Goal: Transaction & Acquisition: Purchase product/service

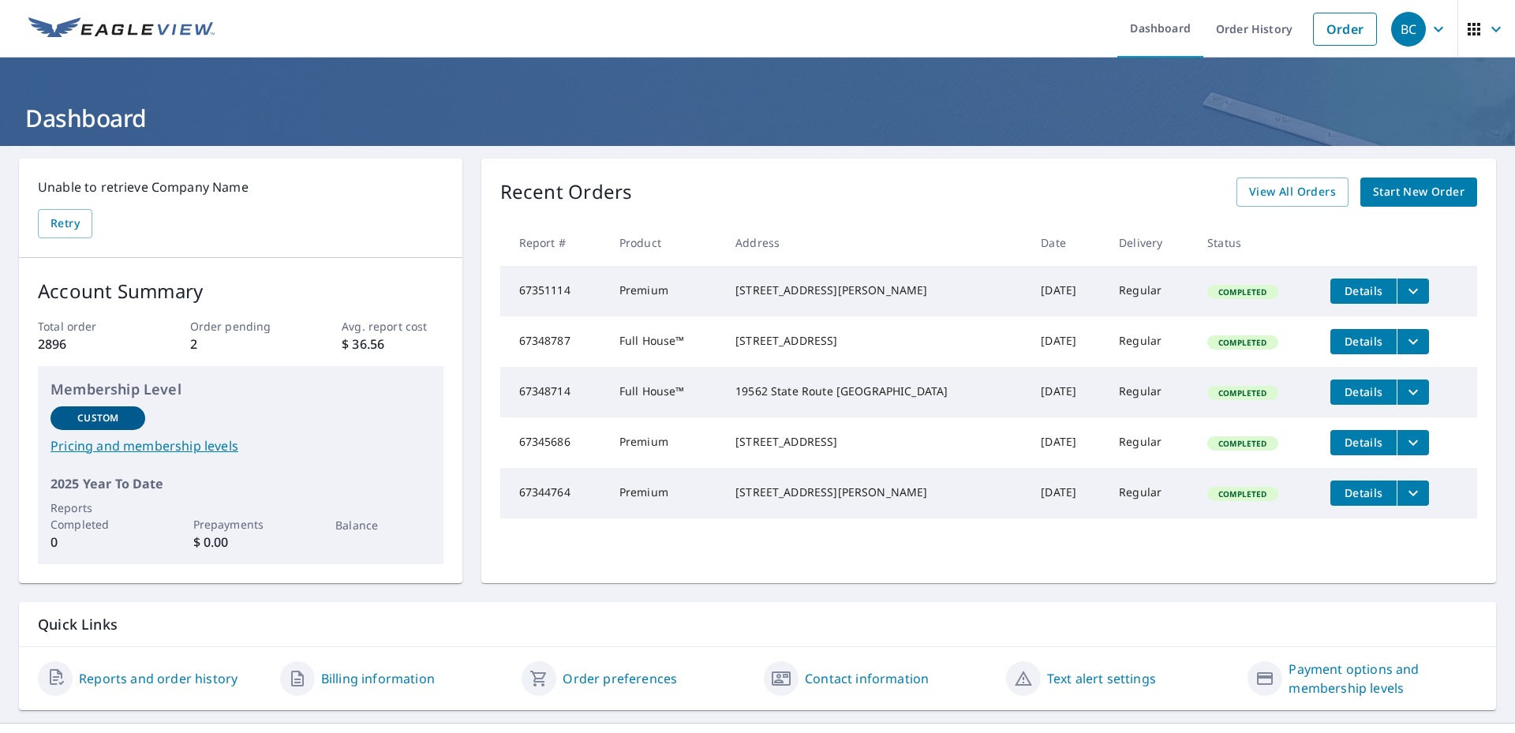
click at [1394, 189] on span "Start New Order" at bounding box center [1419, 192] width 92 height 20
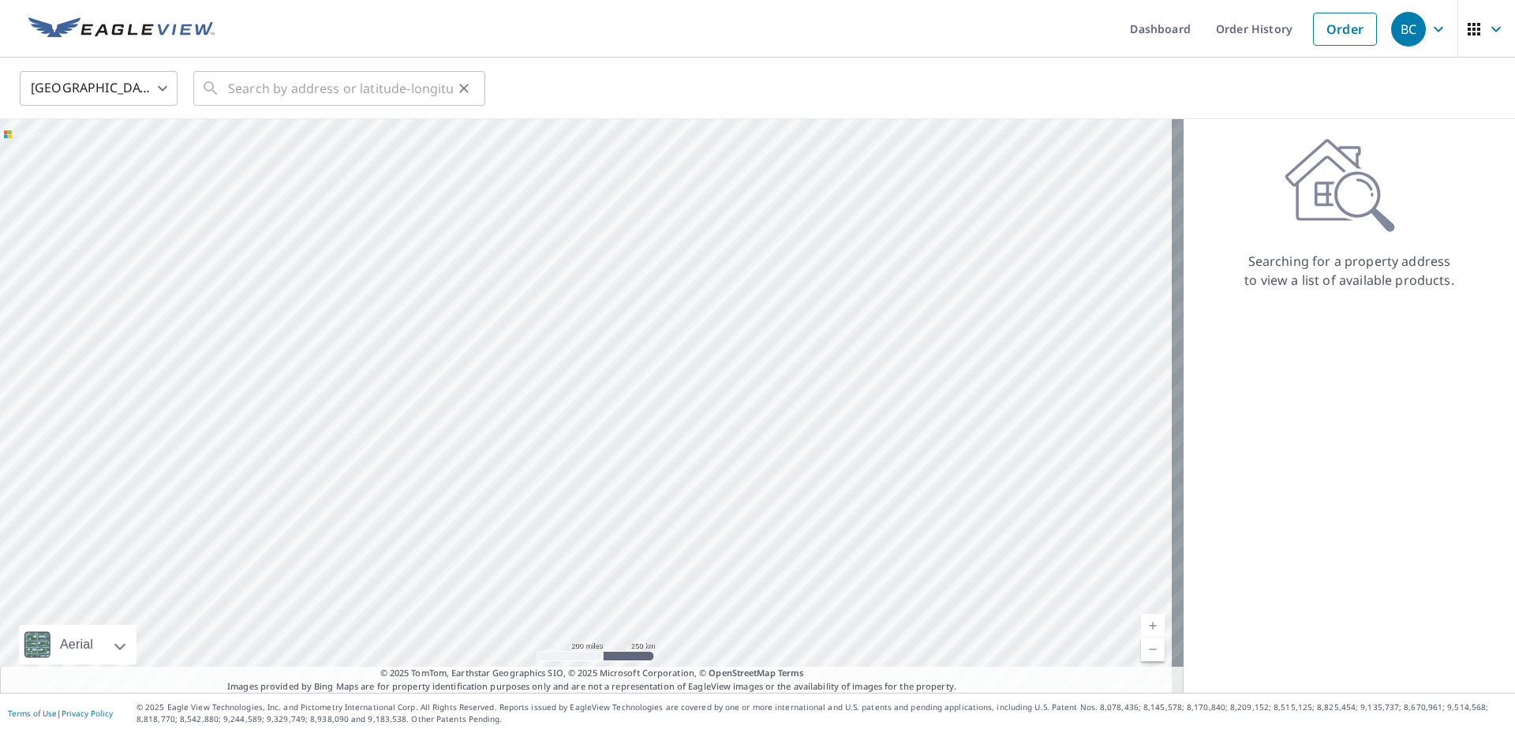
click at [225, 94] on div "​" at bounding box center [339, 88] width 292 height 35
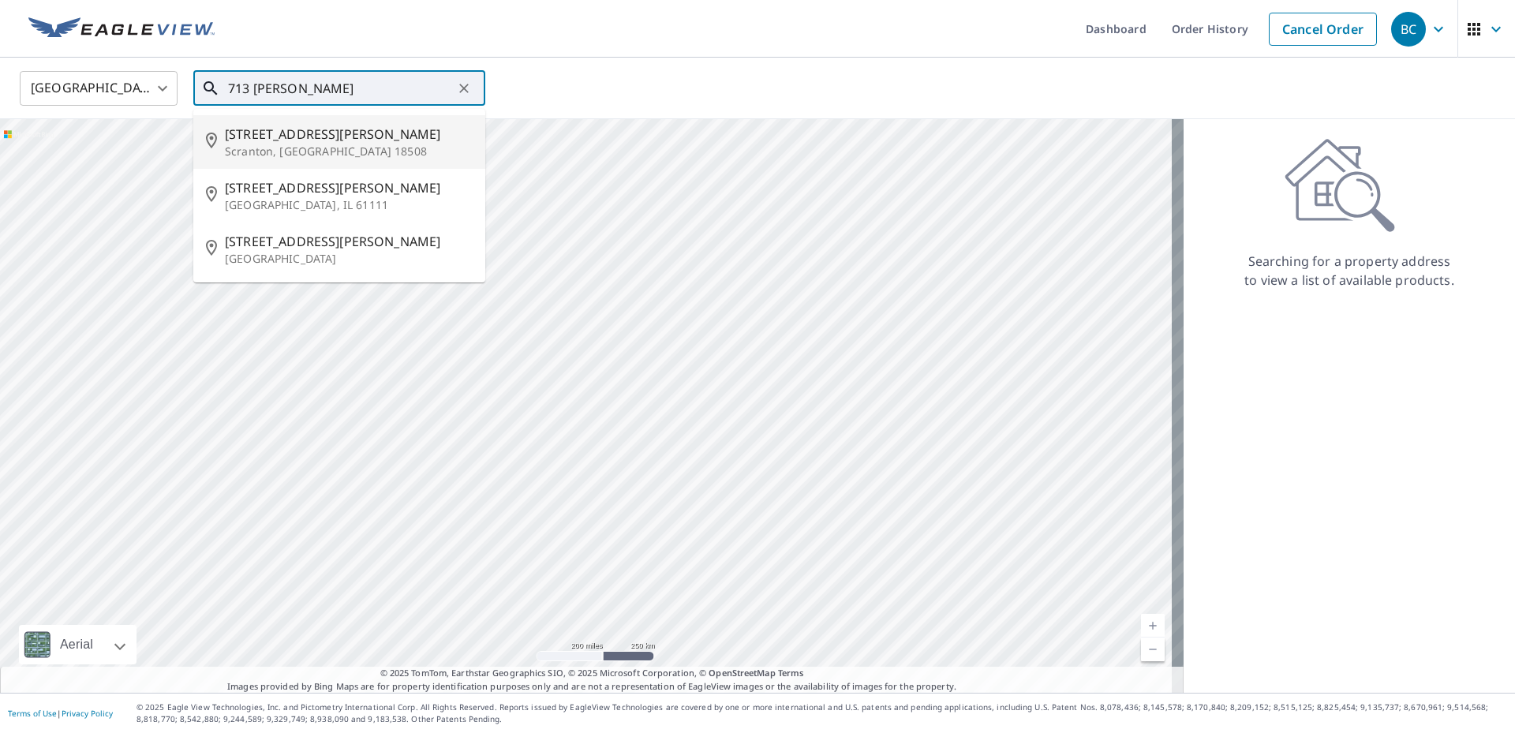
click at [285, 141] on span "[STREET_ADDRESS][PERSON_NAME]" at bounding box center [349, 134] width 248 height 19
type input "[STREET_ADDRESS][PERSON_NAME]"
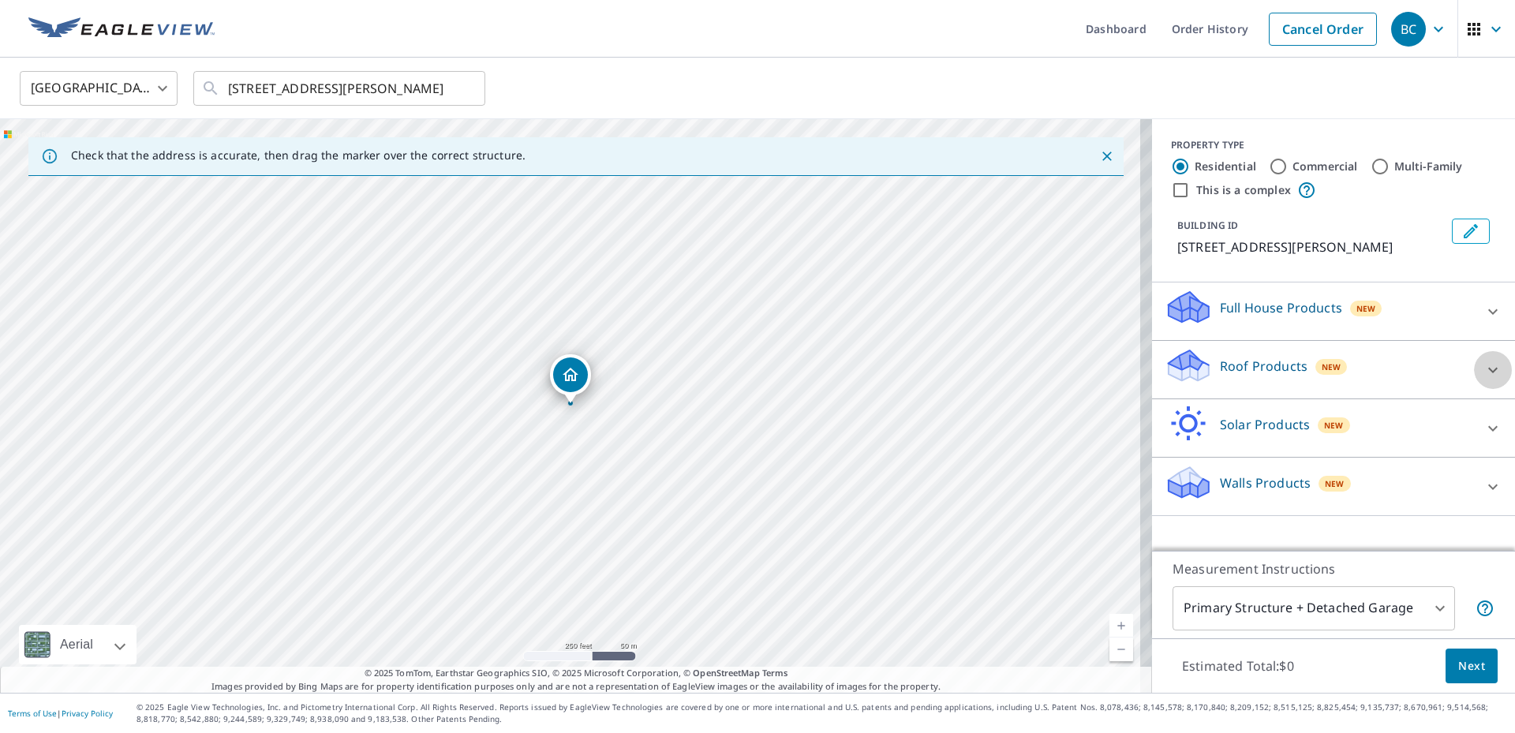
click at [1483, 366] on icon at bounding box center [1492, 370] width 19 height 19
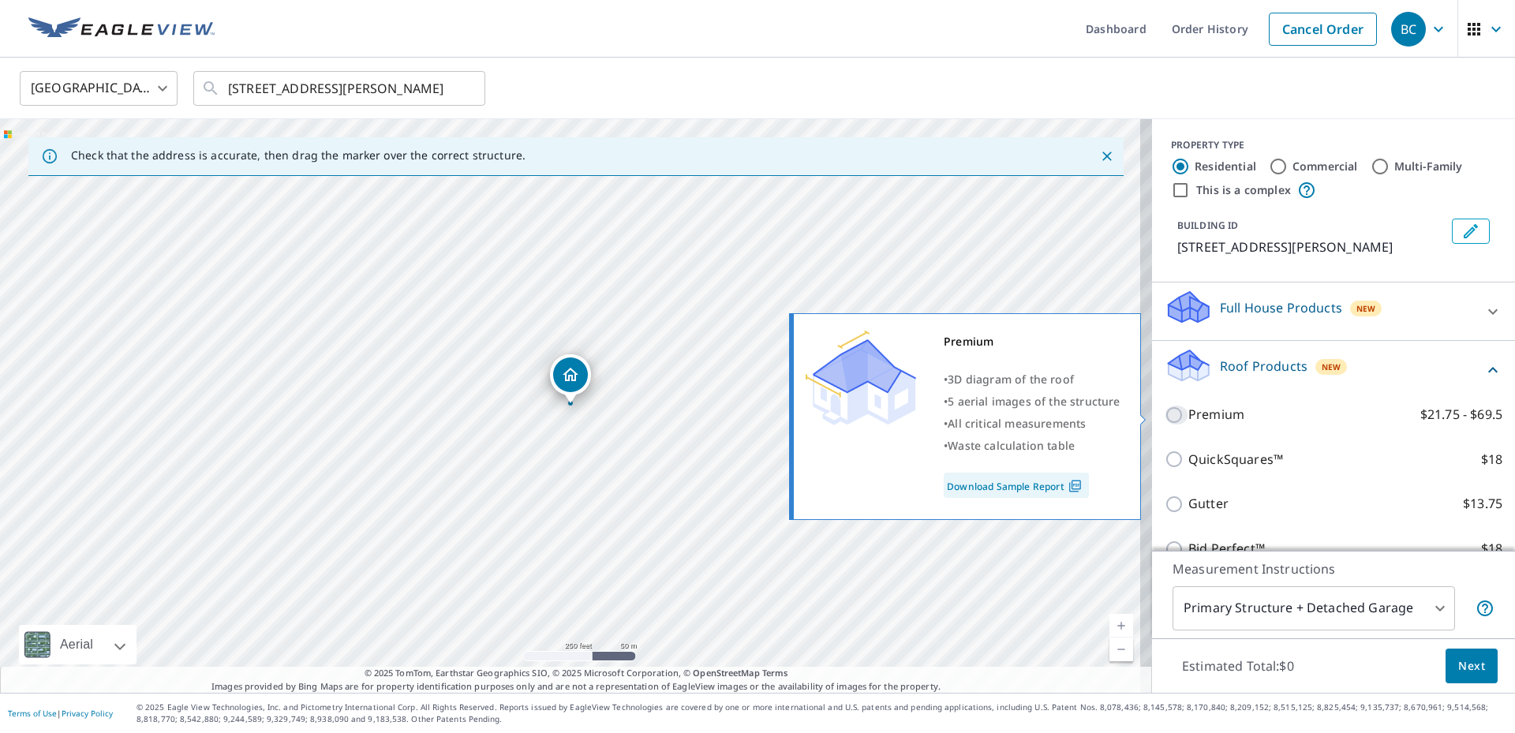
click at [1165, 410] on input "Premium $21.75 - $69.5" at bounding box center [1177, 415] width 24 height 19
checkbox input "true"
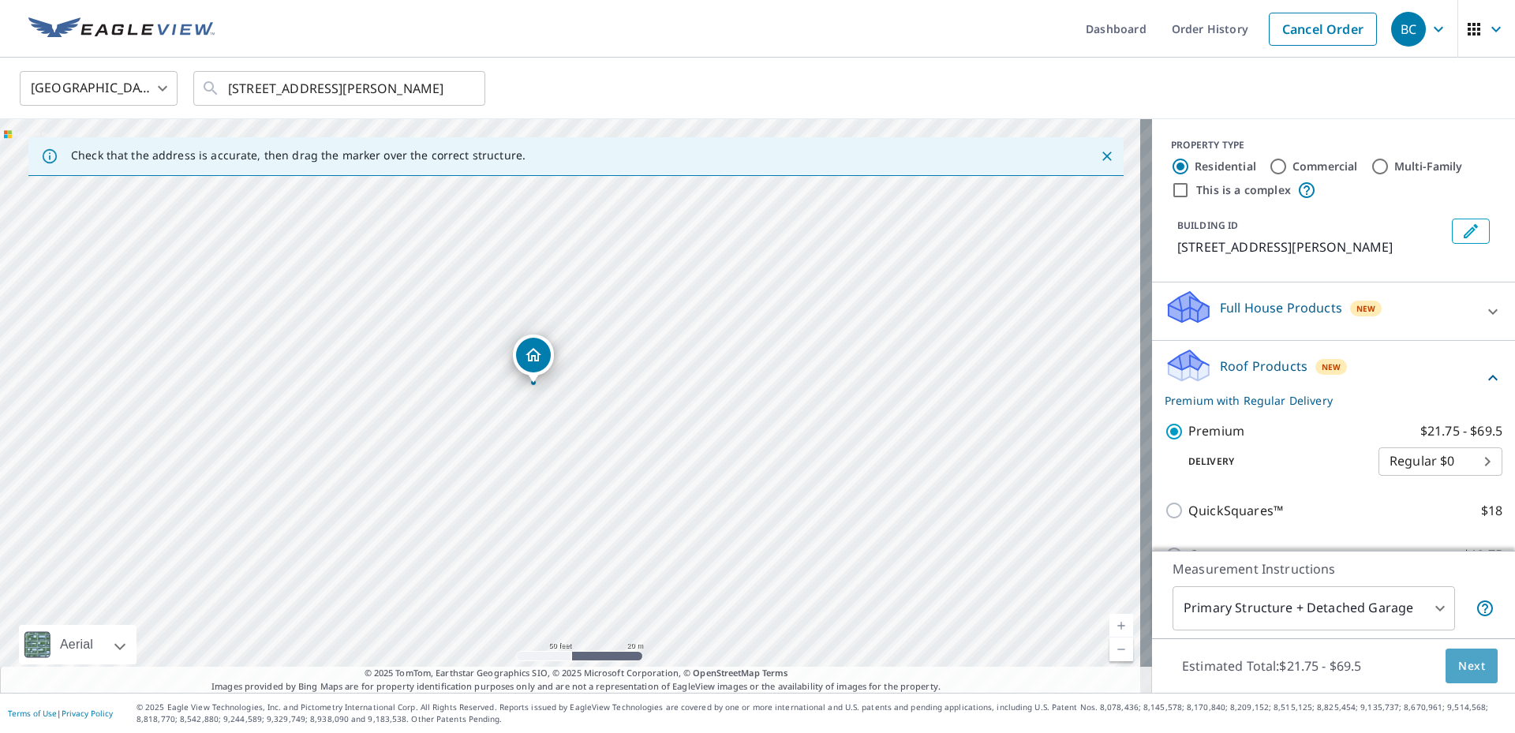
click at [1465, 669] on span "Next" at bounding box center [1471, 667] width 27 height 20
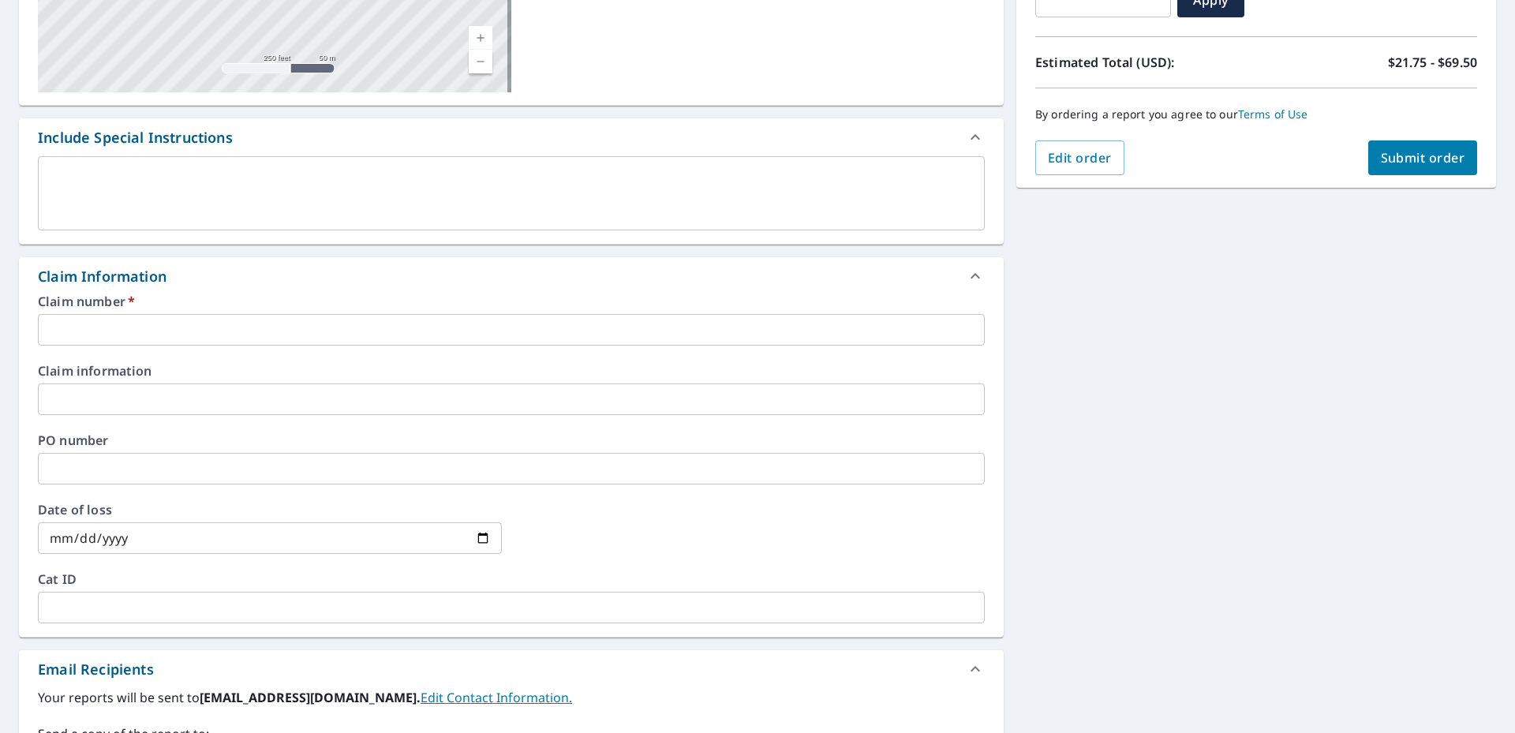
scroll to position [473, 0]
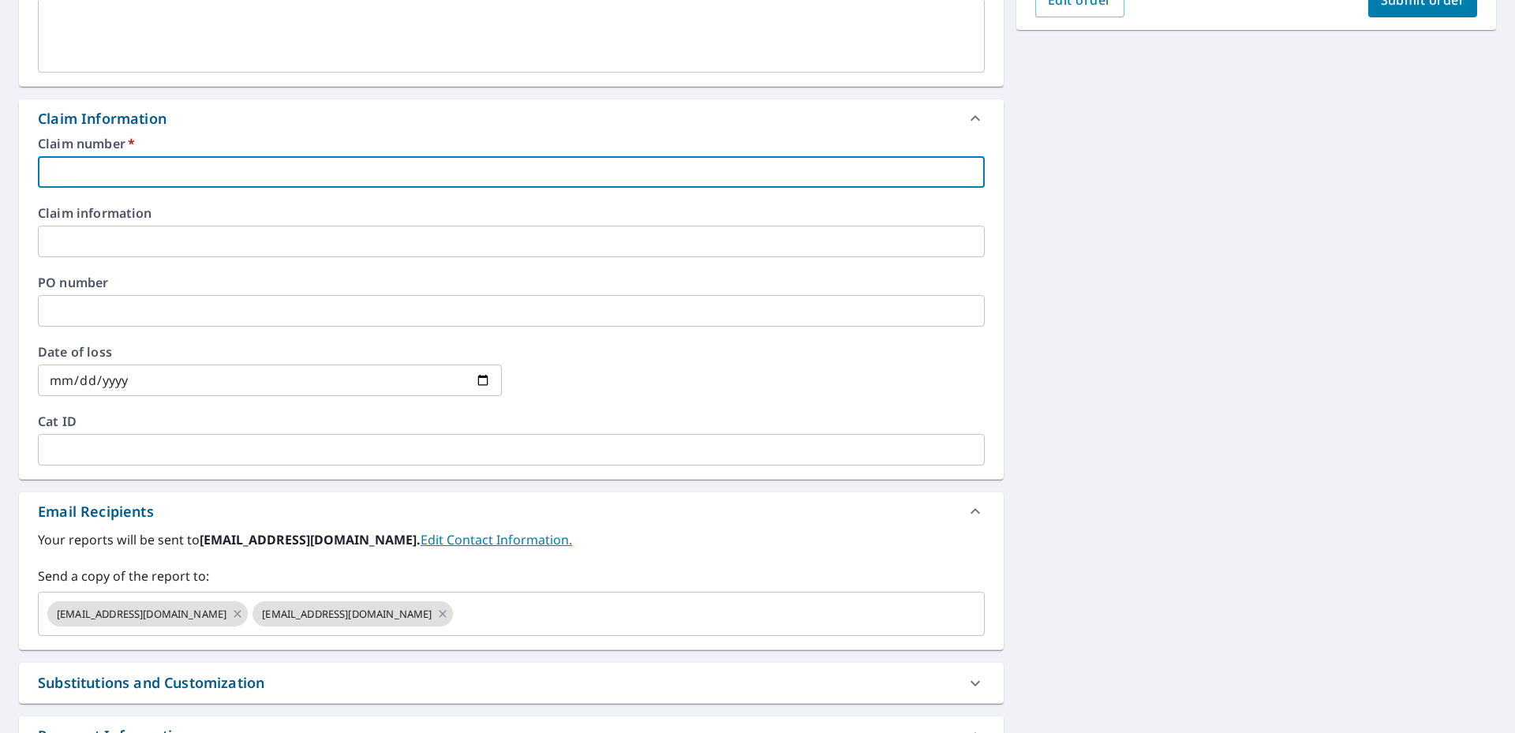
click at [41, 169] on input "text" at bounding box center [511, 172] width 947 height 32
type input "3"
checkbox input "true"
type input "35"
checkbox input "true"
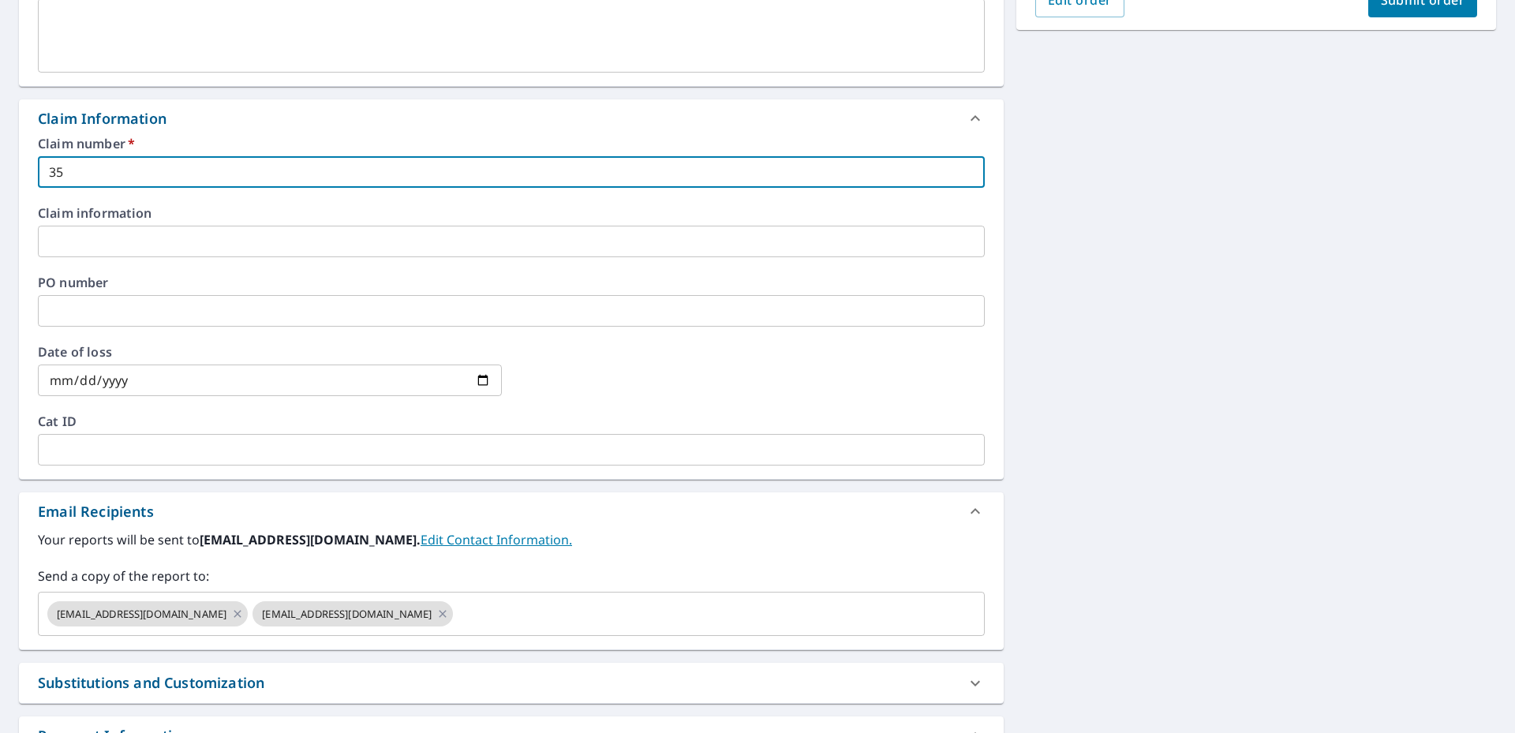
type input "355"
checkbox input "true"
type input "3554"
checkbox input "true"
type input "35544"
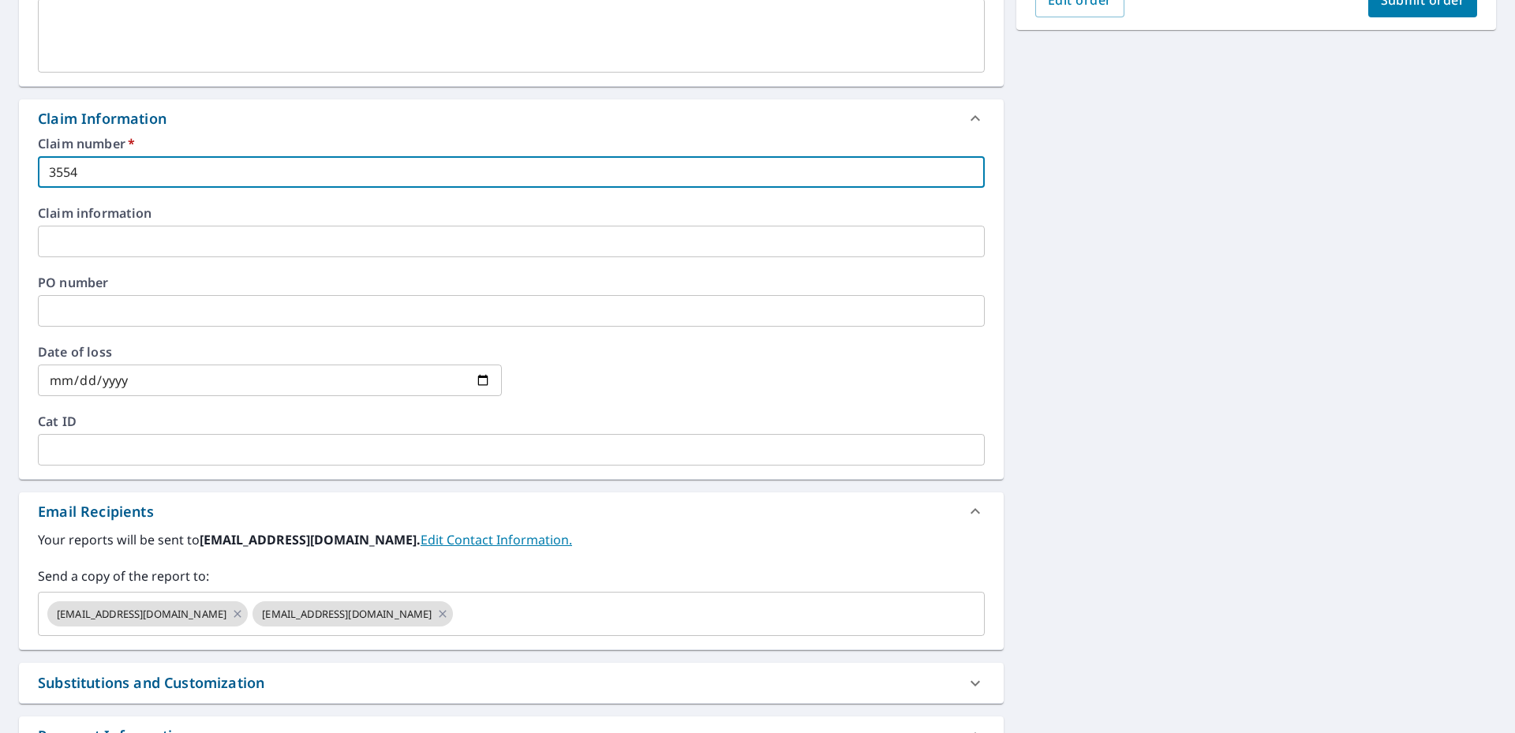
checkbox input "true"
type input "355445"
checkbox input "true"
type input "3554451"
checkbox input "true"
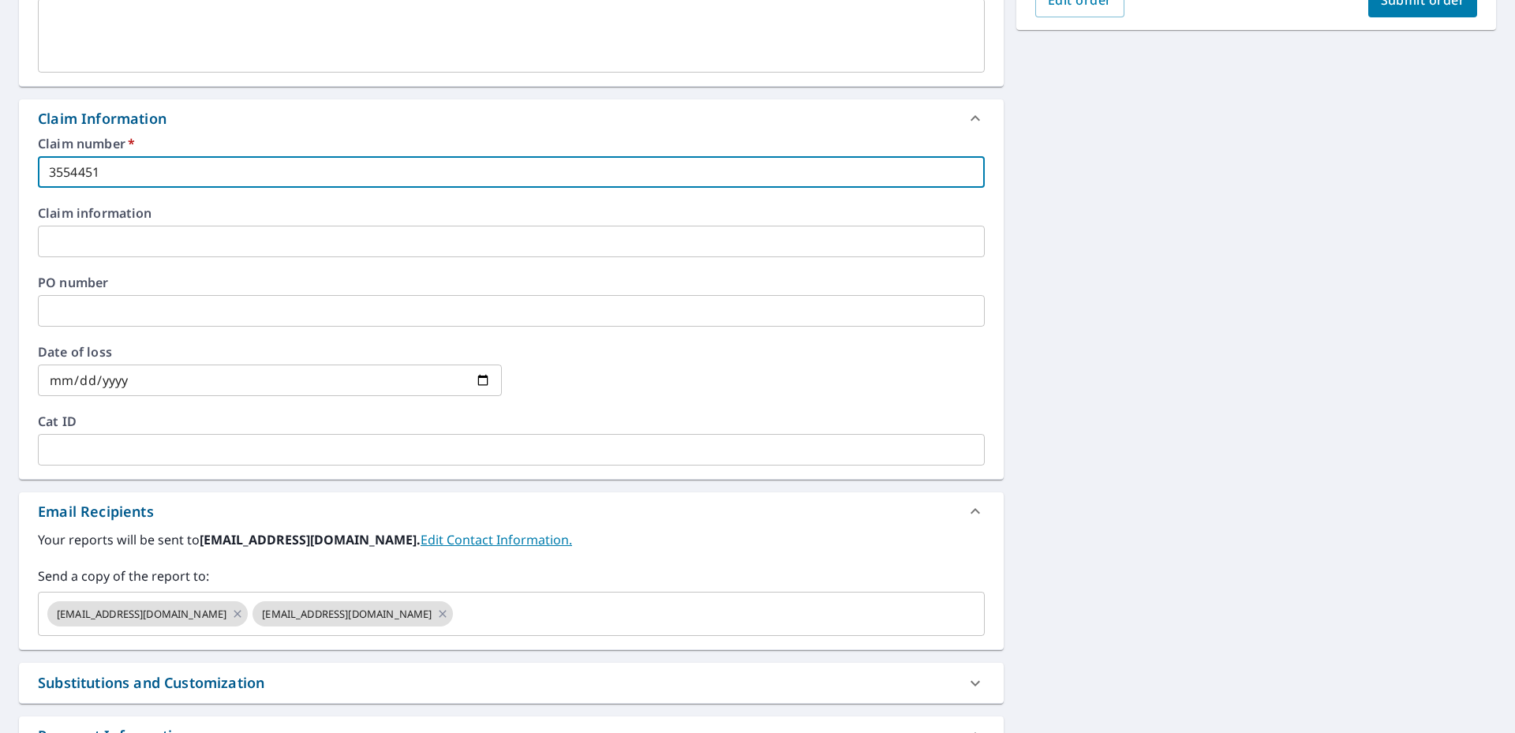
type input "3554451"
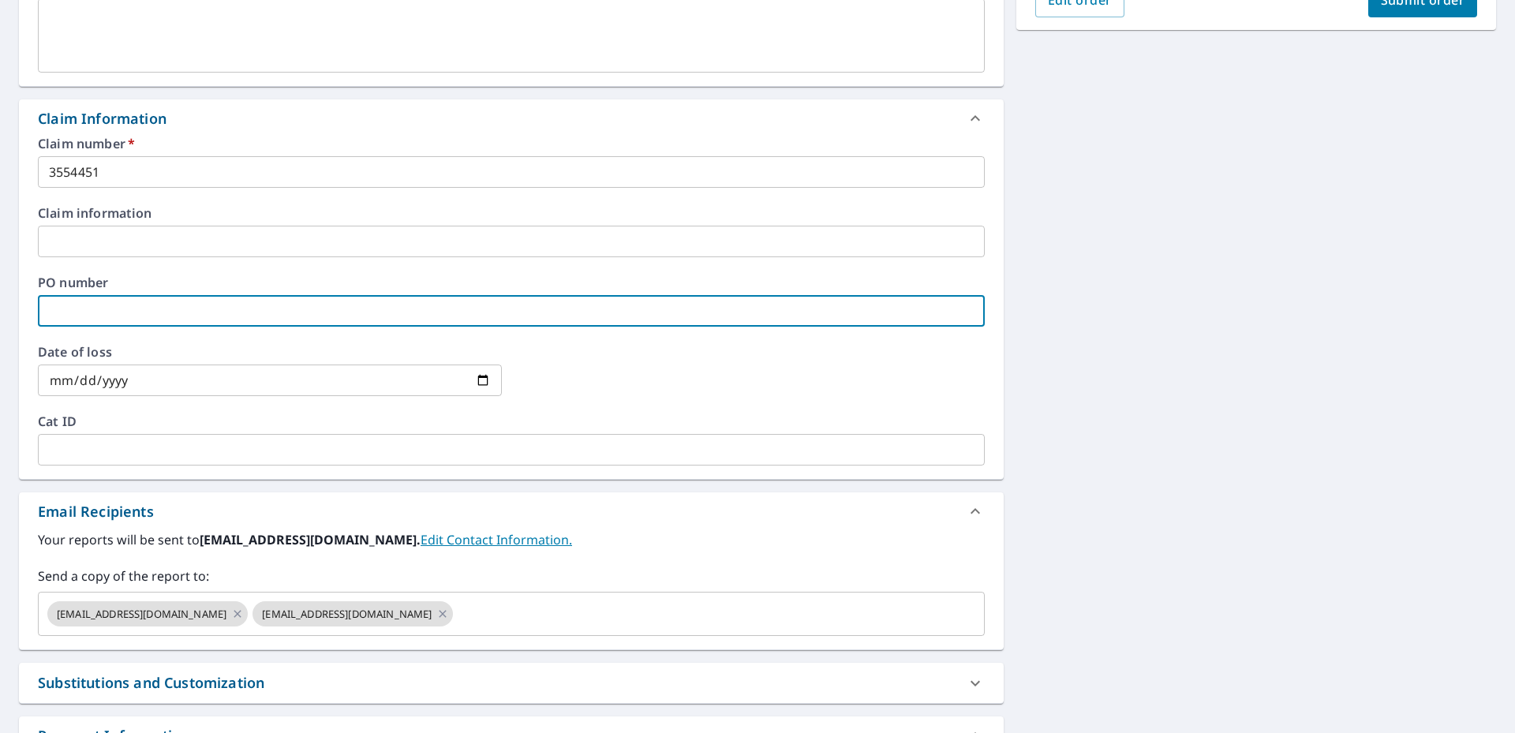
click at [58, 320] on input "text" at bounding box center [511, 311] width 947 height 32
type input "3"
checkbox input "true"
type input "35"
checkbox input "true"
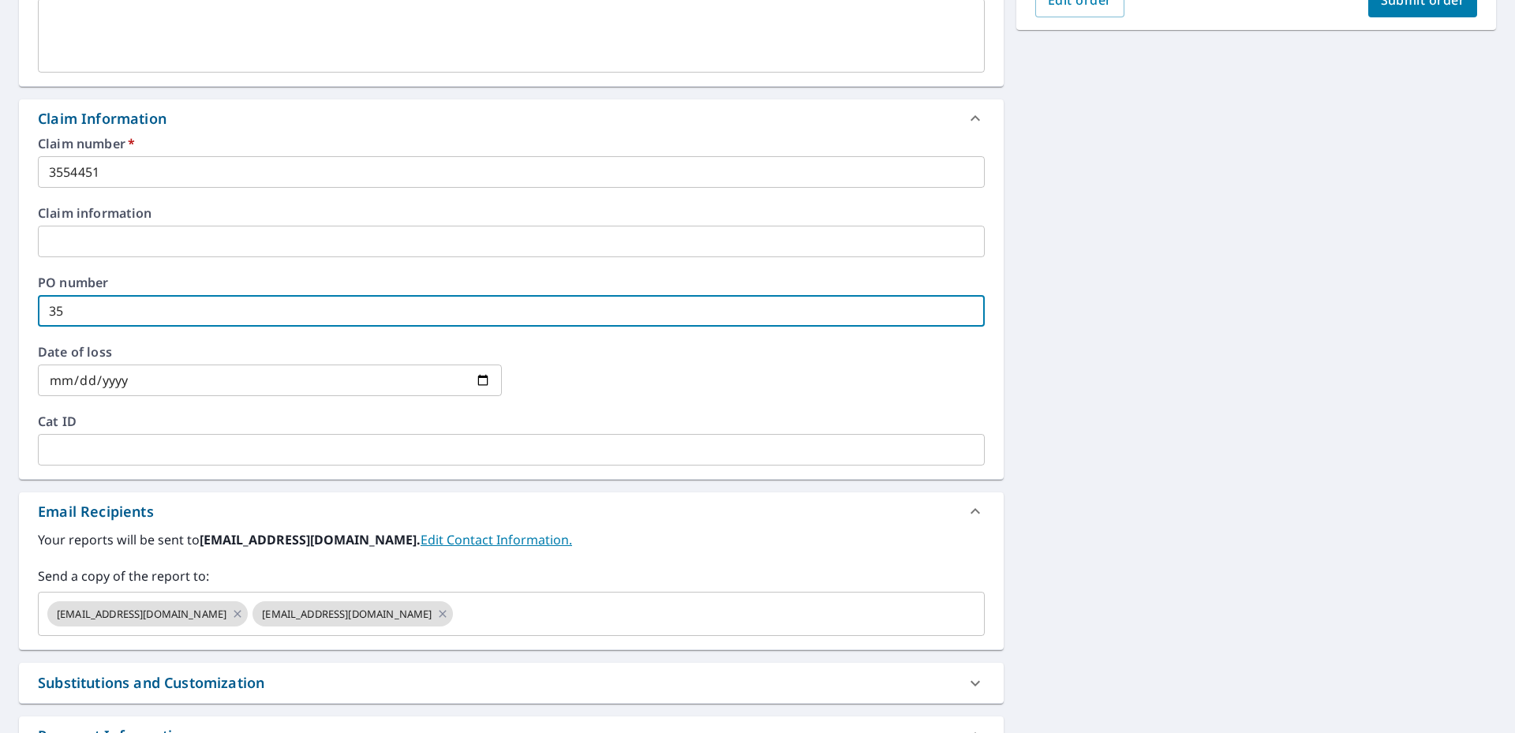
type input "355"
checkbox input "true"
type input "3554"
checkbox input "true"
type input "35544"
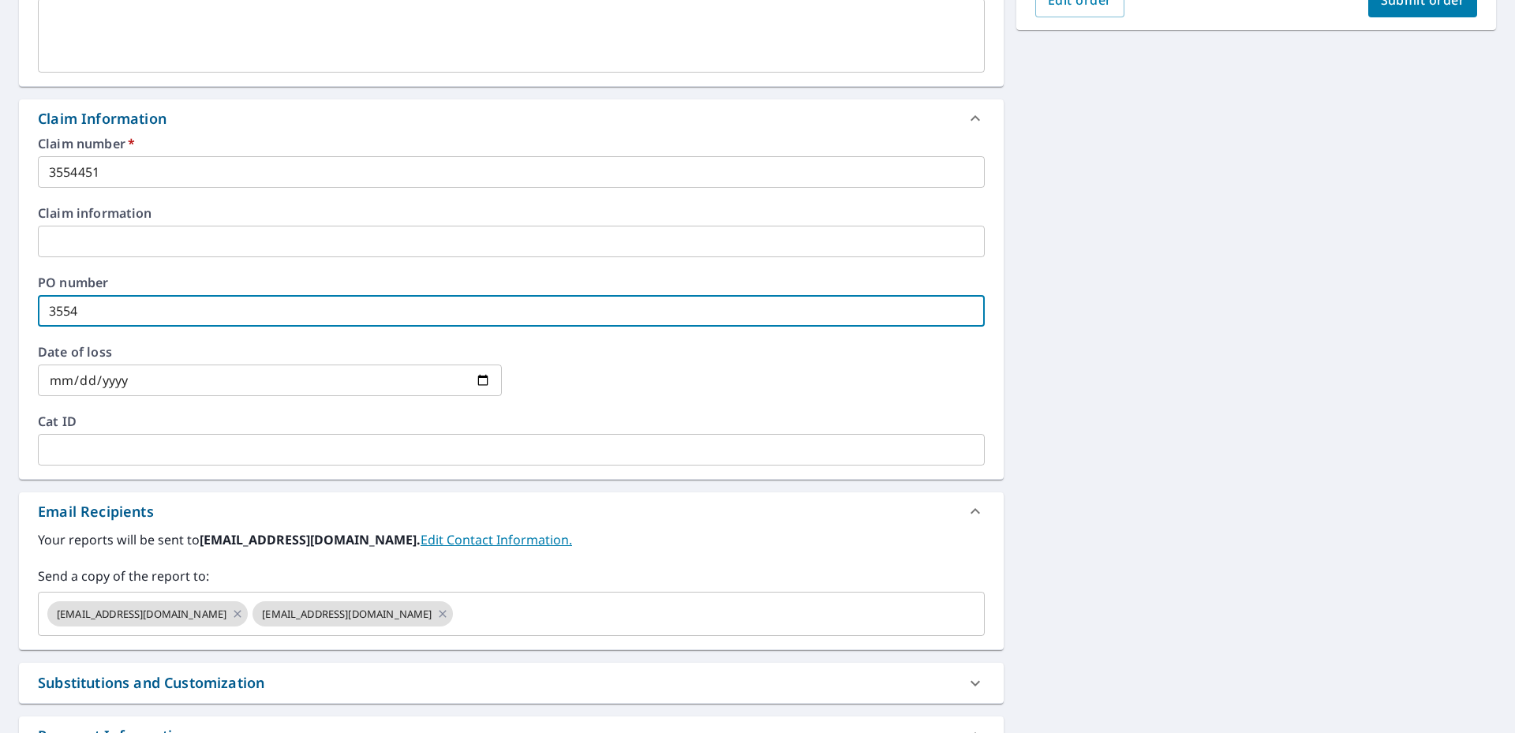
checkbox input "true"
type input "355445"
checkbox input "true"
type input "3554451"
checkbox input "true"
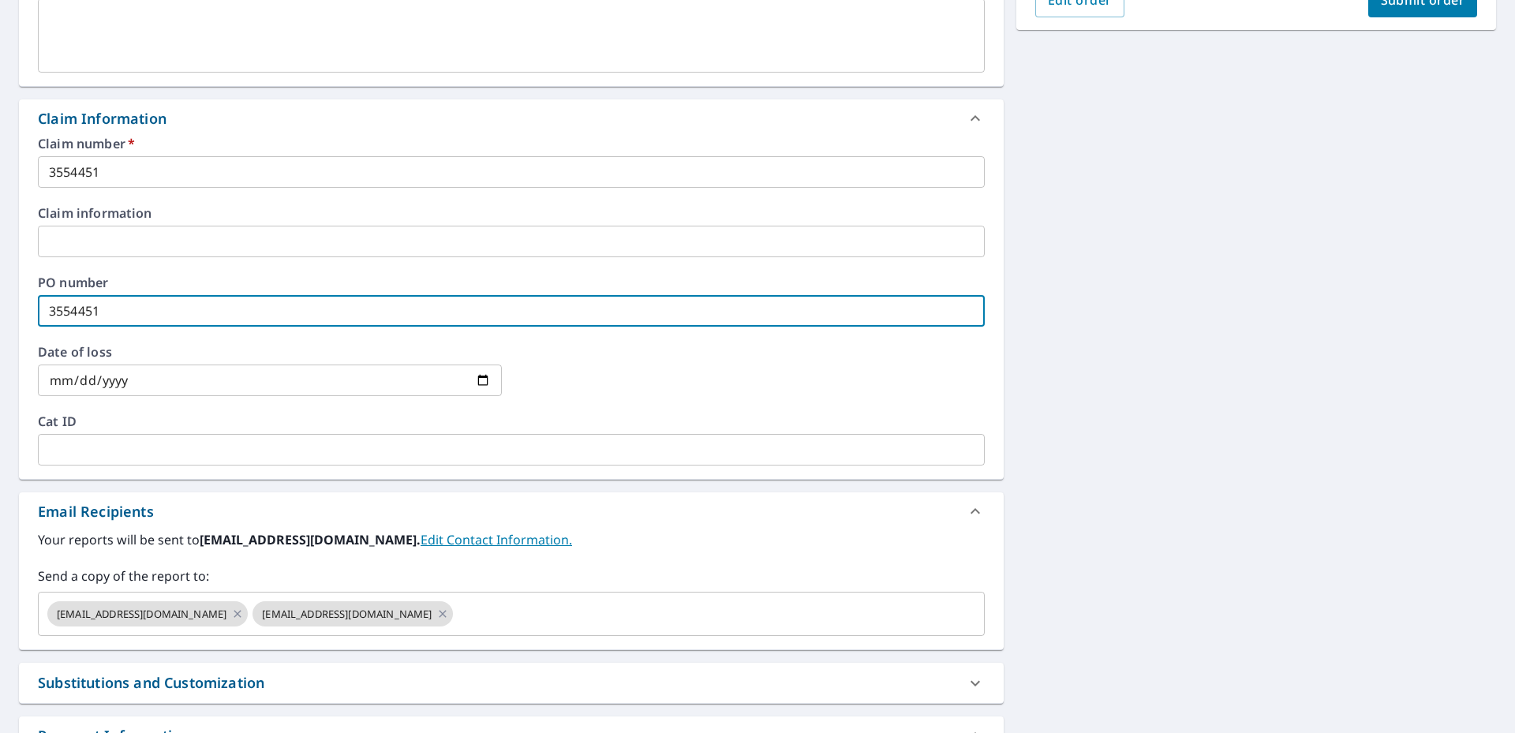
type input "3554451"
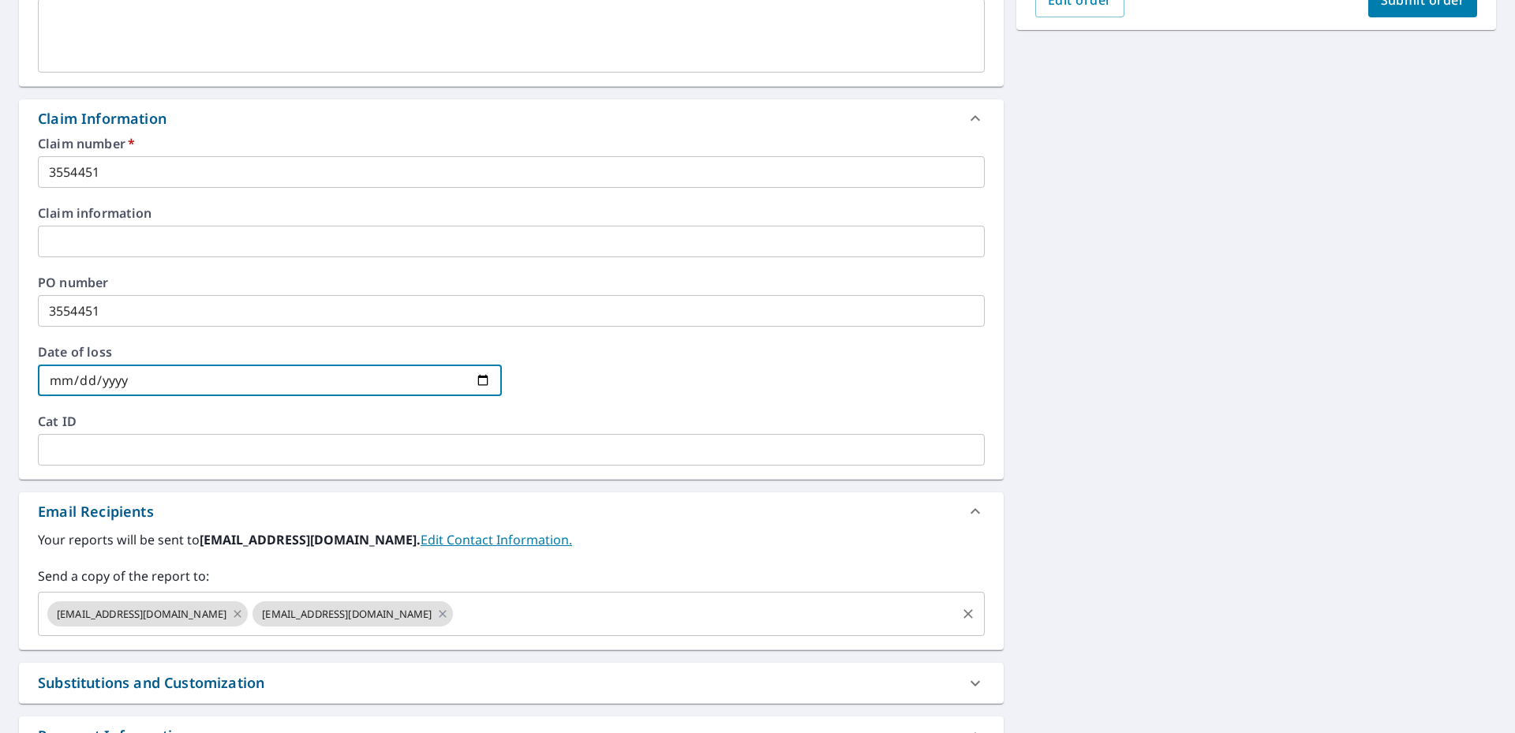
click at [234, 612] on icon at bounding box center [237, 613] width 7 height 7
checkbox input "true"
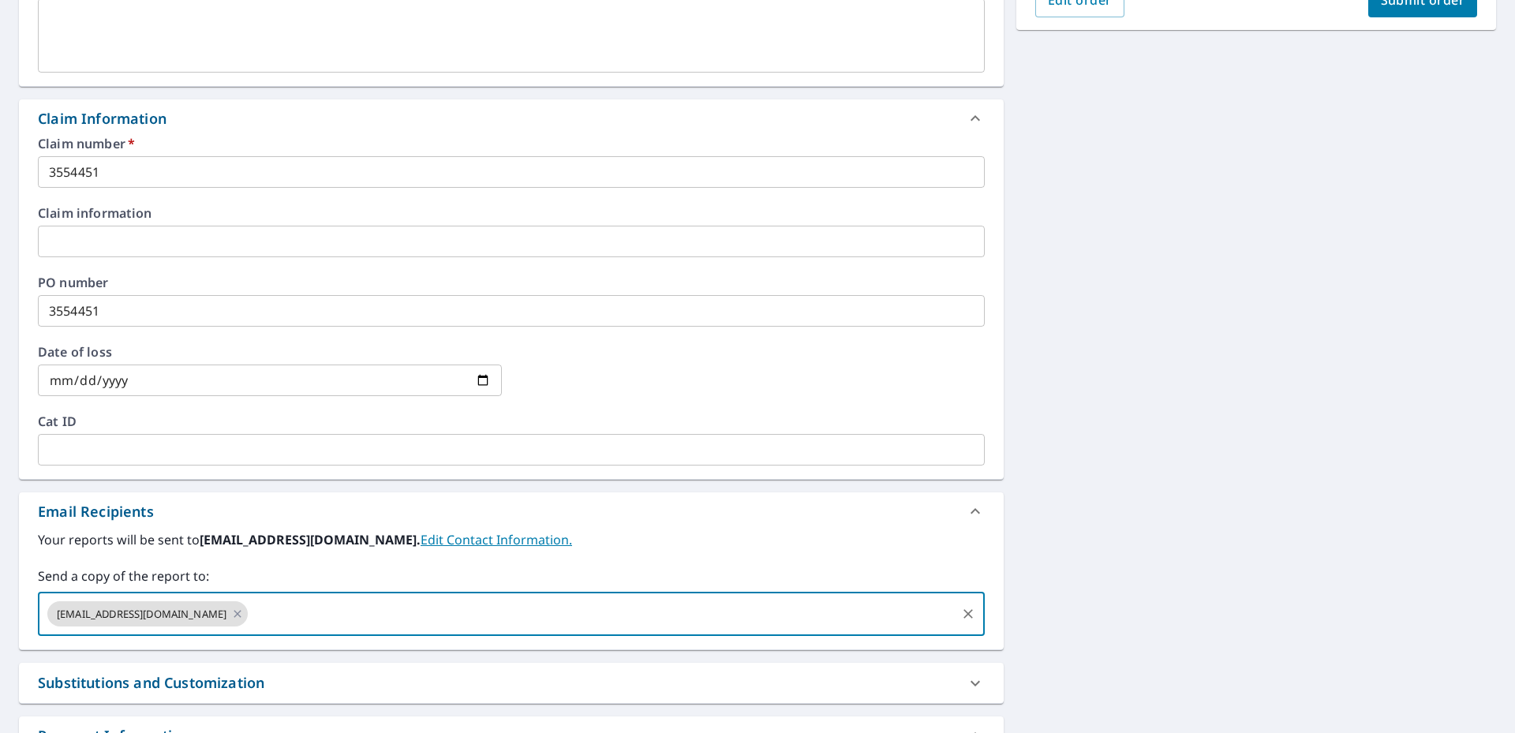
drag, startPoint x: 221, startPoint y: 612, endPoint x: 273, endPoint y: 615, distance: 52.1
click at [250, 612] on input "text" at bounding box center [602, 614] width 704 height 30
type input "[EMAIL_ADDRESS][DOMAIN_NAME]"
checkbox input "true"
type input "[EMAIL_ADDRESS][DOMAIN_NAME]"
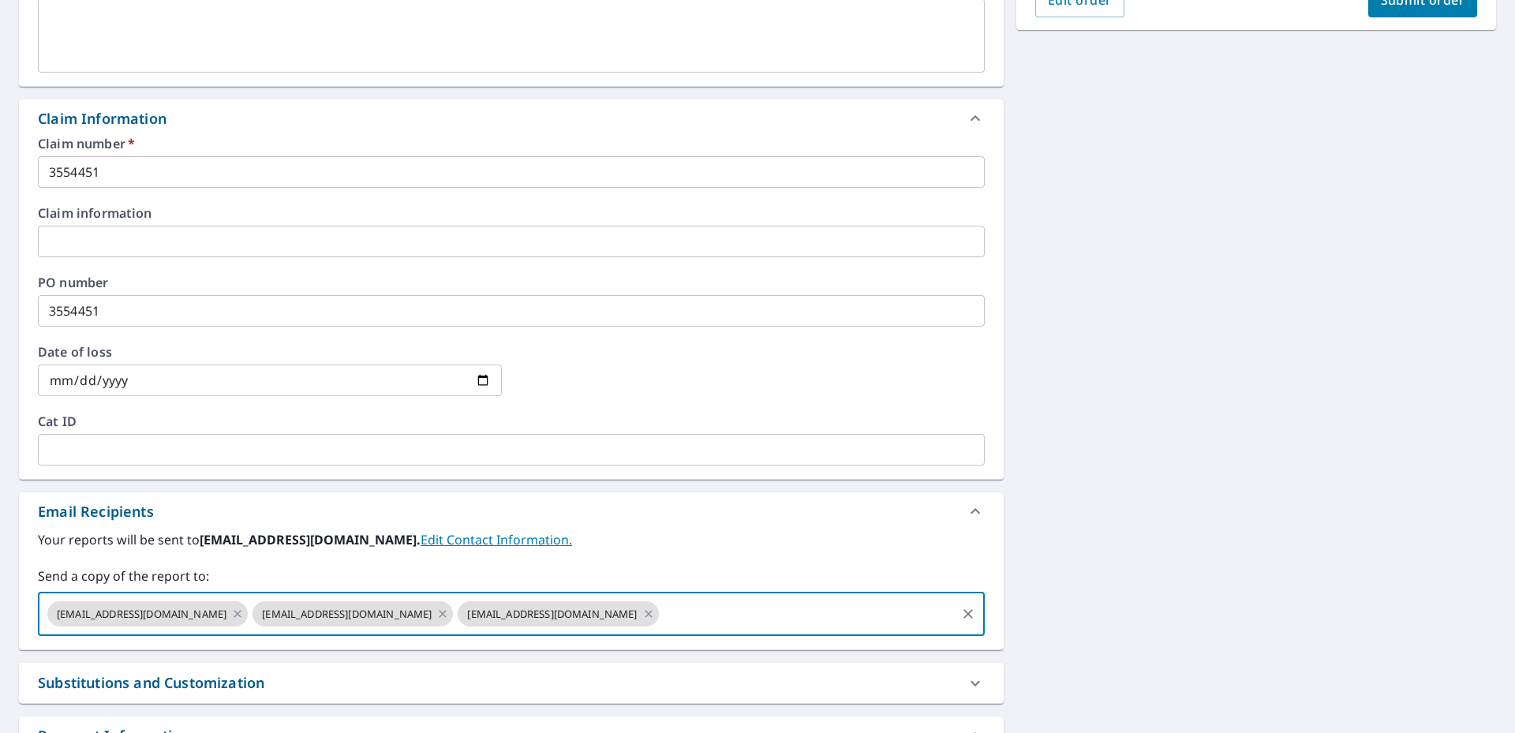
scroll to position [0, 0]
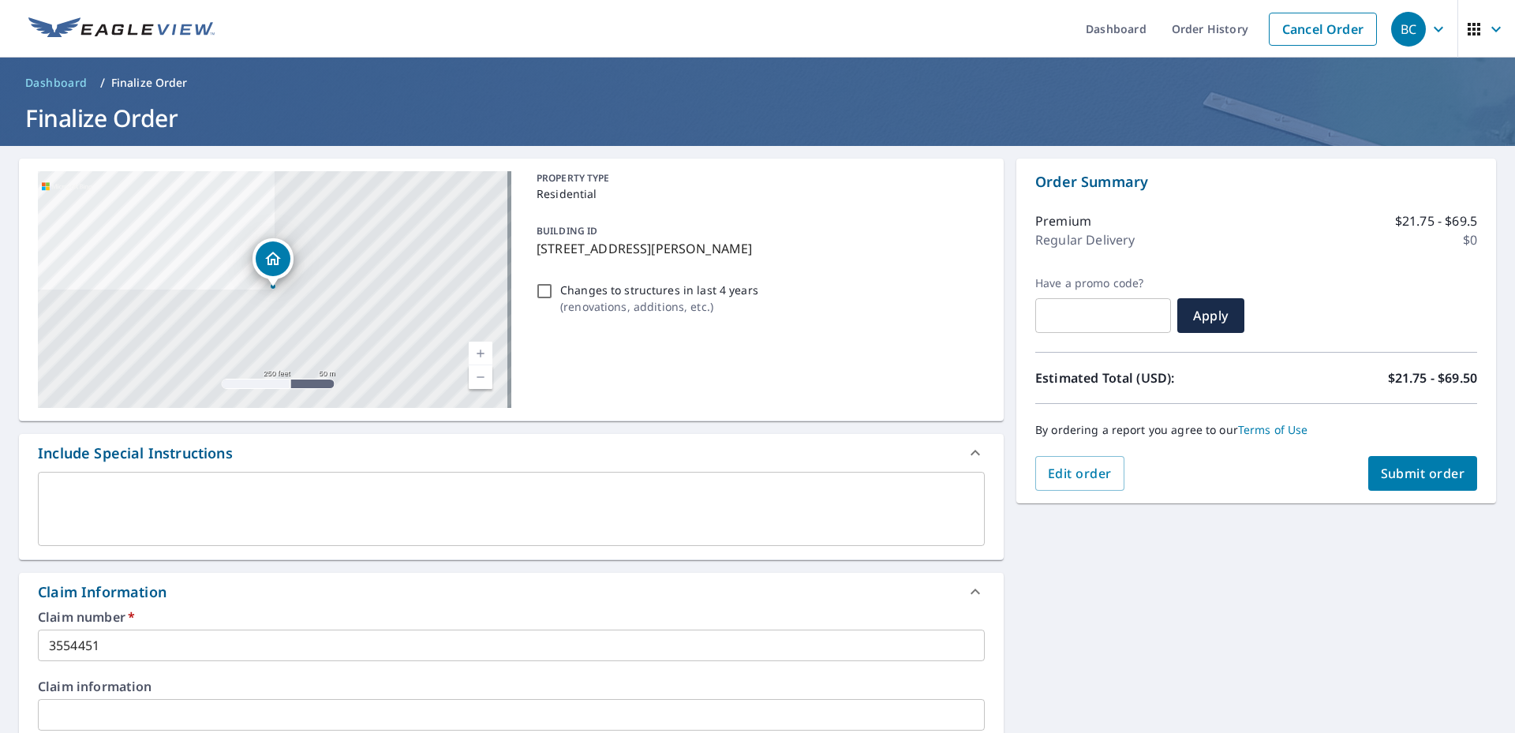
click at [1407, 464] on button "Submit order" at bounding box center [1423, 473] width 110 height 35
checkbox input "true"
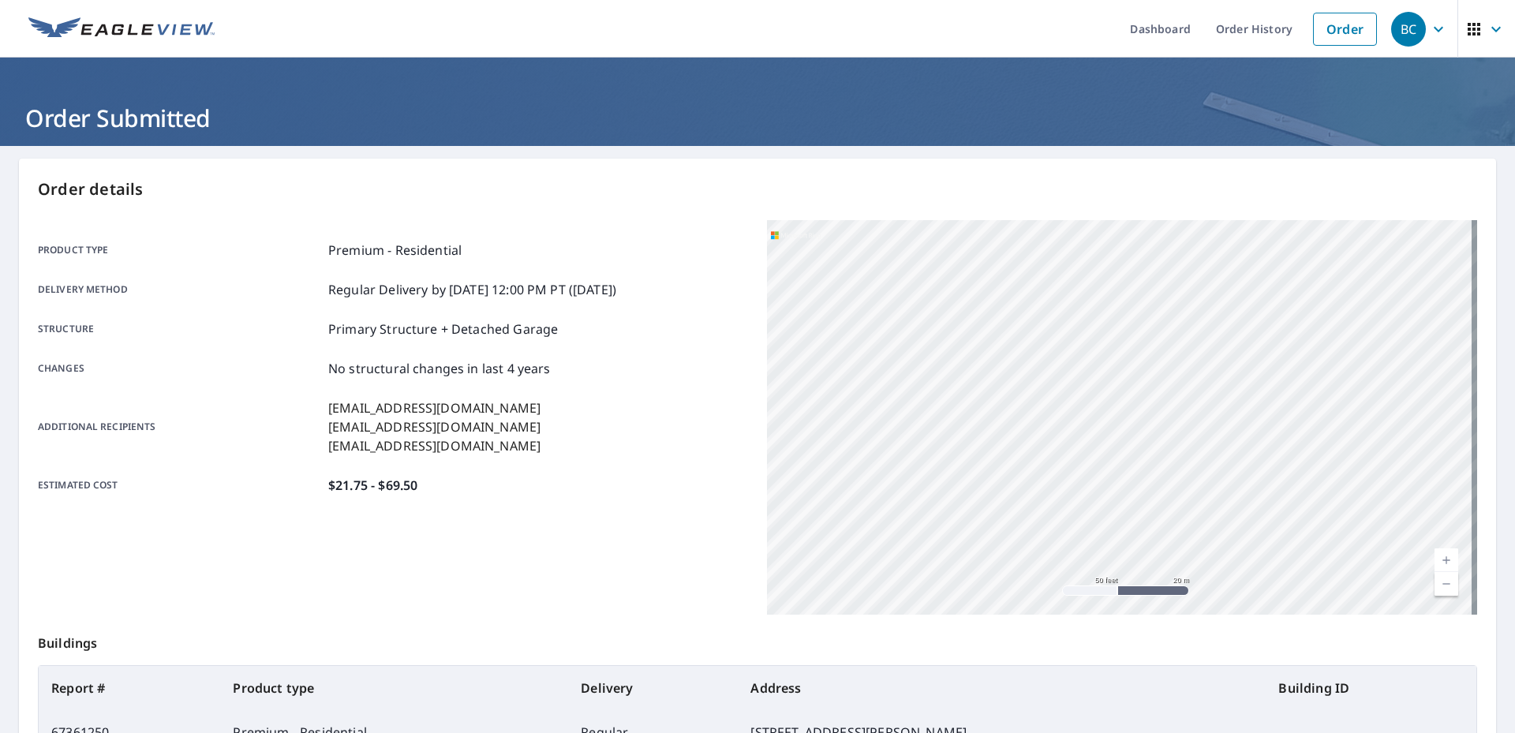
drag, startPoint x: 859, startPoint y: 454, endPoint x: 1296, endPoint y: 591, distance: 457.5
click at [1296, 590] on div "[STREET_ADDRESS][PERSON_NAME]" at bounding box center [1122, 417] width 710 height 395
drag, startPoint x: 1105, startPoint y: 335, endPoint x: 1421, endPoint y: 543, distance: 378.8
click at [1421, 543] on div "[STREET_ADDRESS][PERSON_NAME]" at bounding box center [1122, 417] width 710 height 395
